Goal: Information Seeking & Learning: Learn about a topic

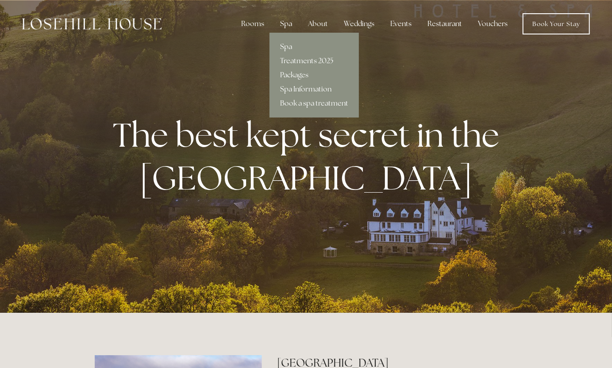
click at [290, 25] on div "Spa" at bounding box center [286, 24] width 26 height 18
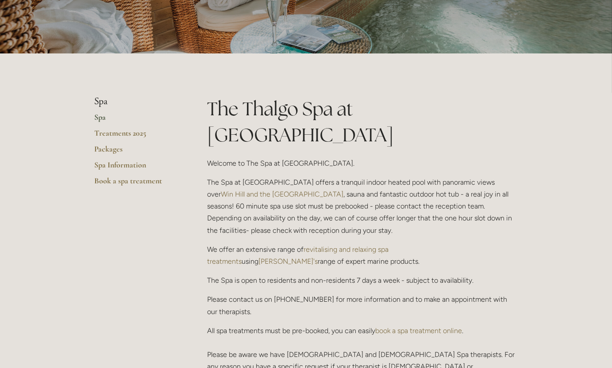
scroll to position [133, 0]
click at [127, 161] on link "Spa Information" at bounding box center [137, 168] width 84 height 16
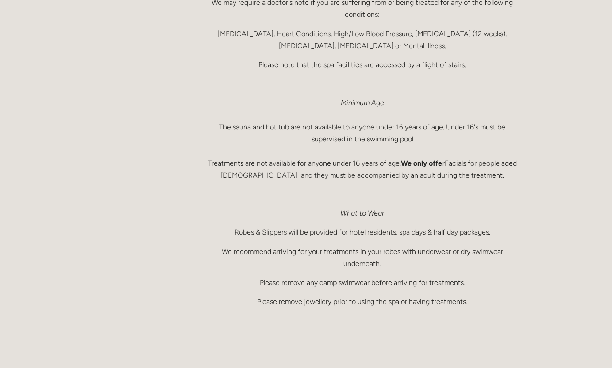
scroll to position [619, 0]
